Goal: Transaction & Acquisition: Download file/media

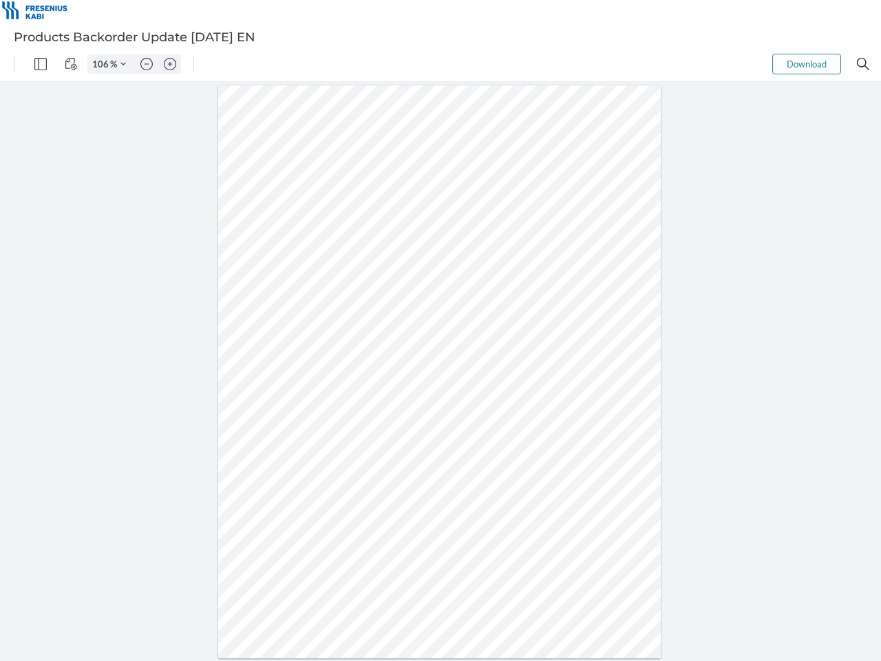
click at [41, 64] on img "Panel" at bounding box center [40, 64] width 12 height 12
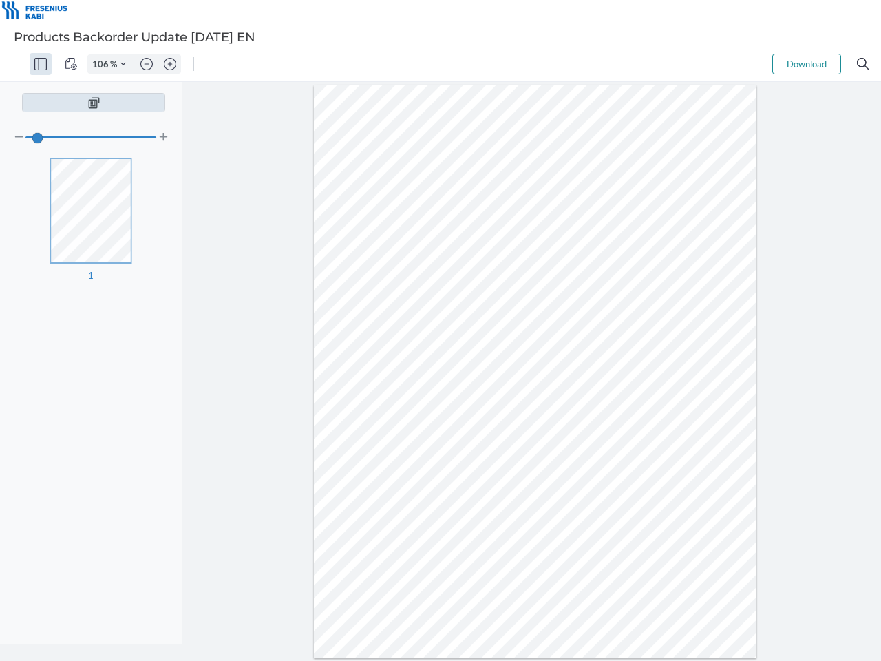
click at [71, 64] on img "View Controls" at bounding box center [71, 64] width 12 height 12
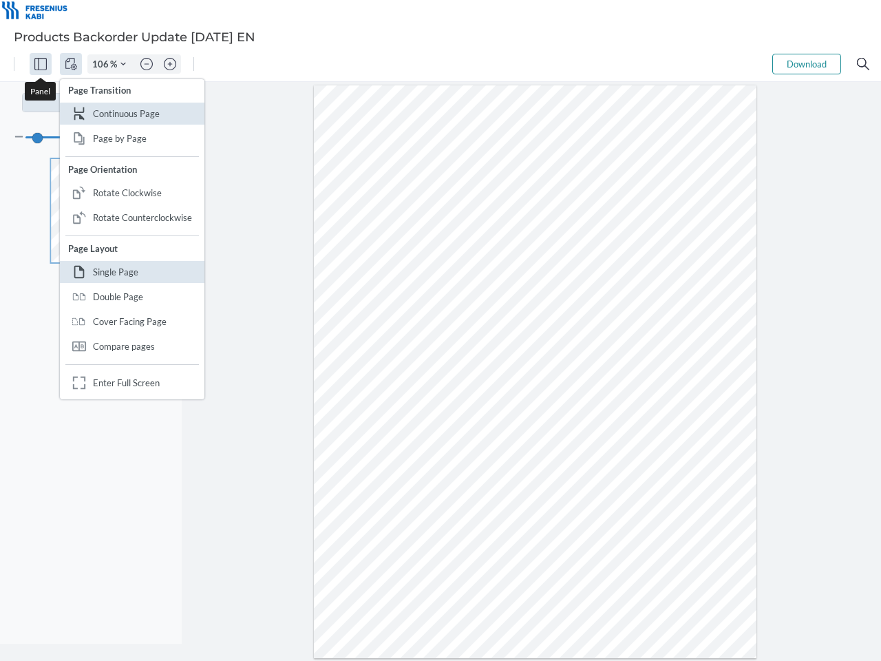
click at [103, 64] on input "106" at bounding box center [99, 64] width 22 height 12
click at [123, 64] on img "Zoom Controls" at bounding box center [123, 64] width 6 height 6
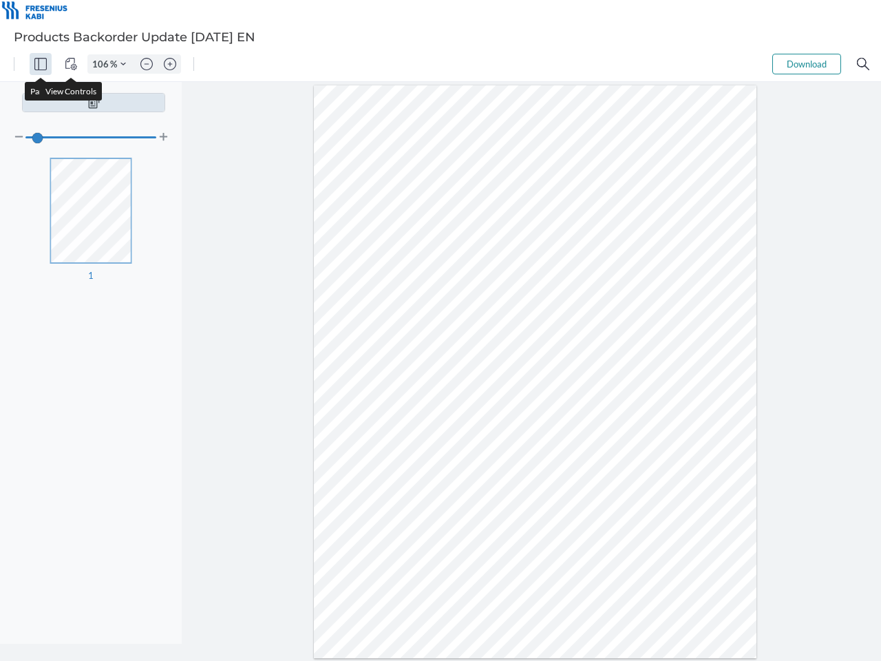
click at [147, 64] on img "Zoom out" at bounding box center [146, 64] width 12 height 12
click at [170, 64] on img "Zoom in" at bounding box center [170, 64] width 12 height 12
type input "106"
click at [807, 64] on button "Download" at bounding box center [807, 64] width 69 height 21
click at [863, 64] on img "Search" at bounding box center [863, 64] width 12 height 12
